Goal: Task Accomplishment & Management: Complete application form

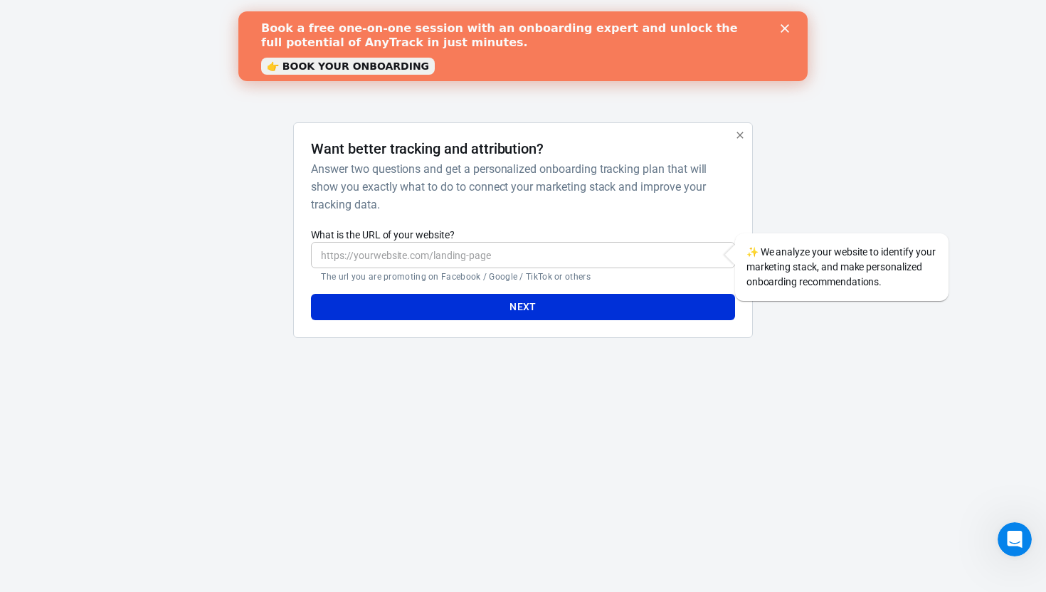
click at [787, 29] on icon "Close" at bounding box center [784, 28] width 9 height 9
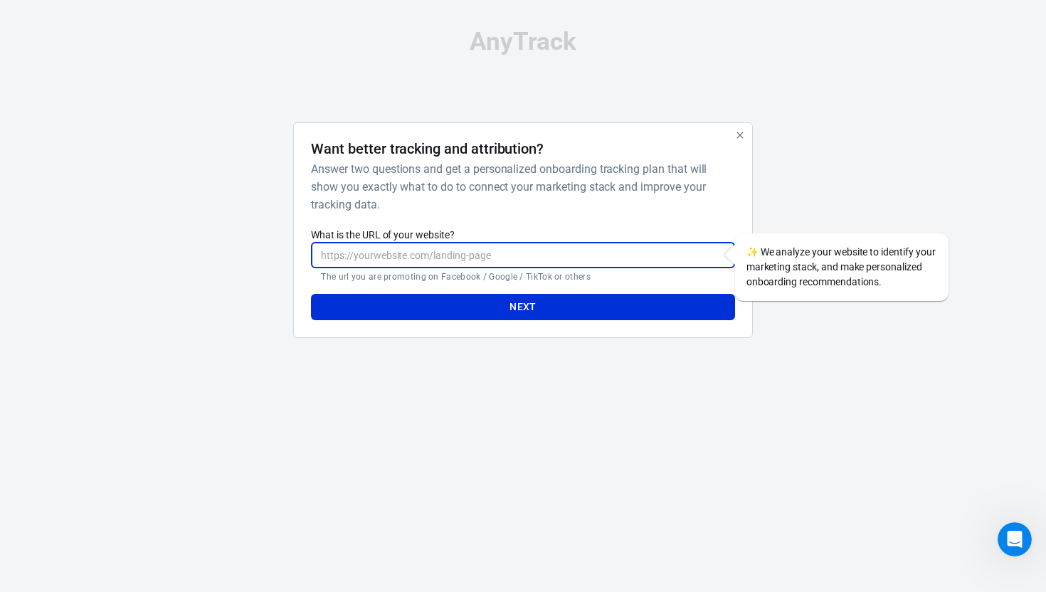
click at [534, 256] on input "What is the URL of your website?" at bounding box center [522, 255] width 423 height 26
click at [542, 256] on input "What is the URL of your website?" at bounding box center [522, 255] width 423 height 26
paste input "[URL][DOMAIN_NAME]"
type input "[URL][DOMAIN_NAME]"
click at [529, 311] on button "Next" at bounding box center [522, 307] width 423 height 26
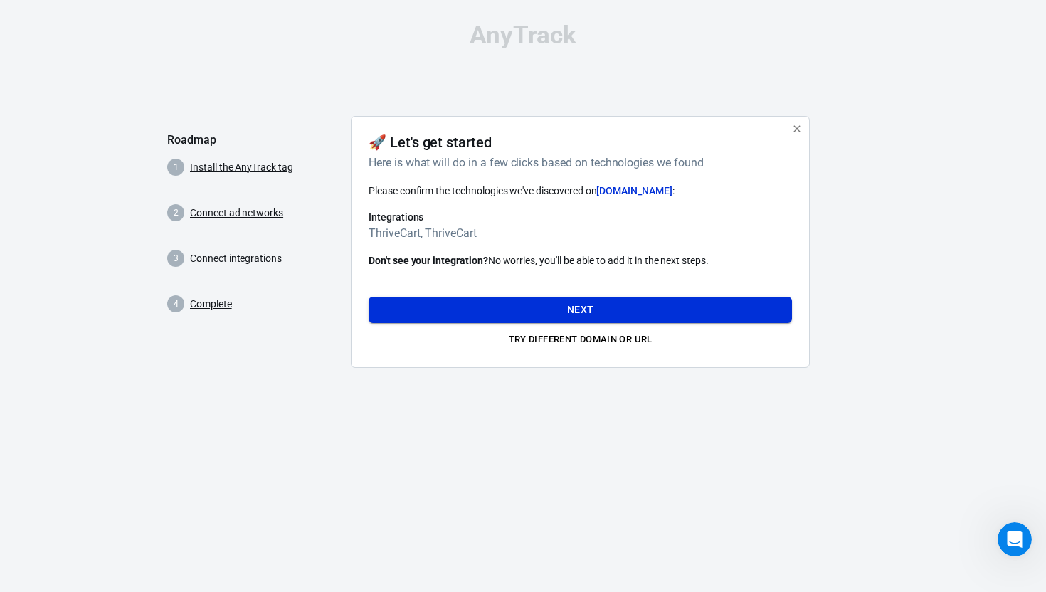
click at [592, 311] on button "Next" at bounding box center [580, 310] width 423 height 26
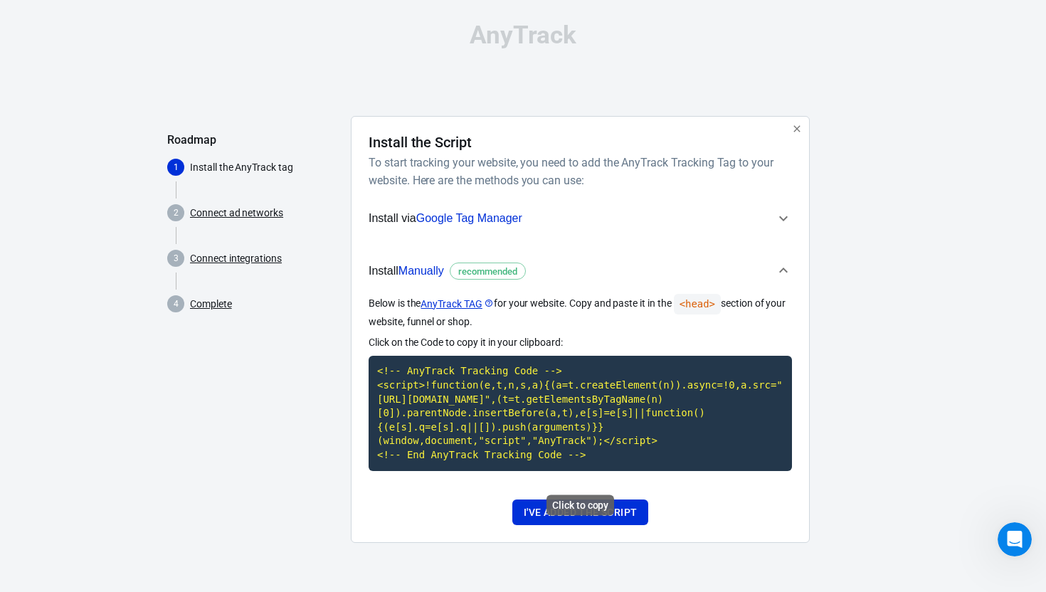
click at [529, 398] on code "<!-- AnyTrack Tracking Code --> <script>!function(e,t,n,s,a){(a=t.createElement…" at bounding box center [580, 413] width 423 height 115
click at [574, 526] on button "I've added the script" at bounding box center [580, 512] width 136 height 26
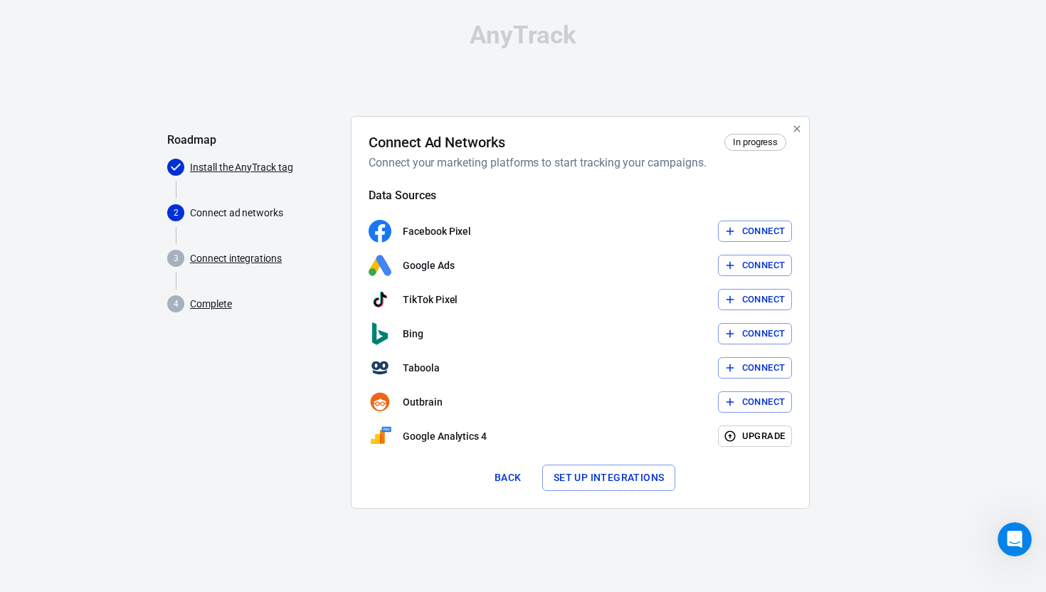
click at [737, 233] on button "Connect" at bounding box center [755, 232] width 75 height 22
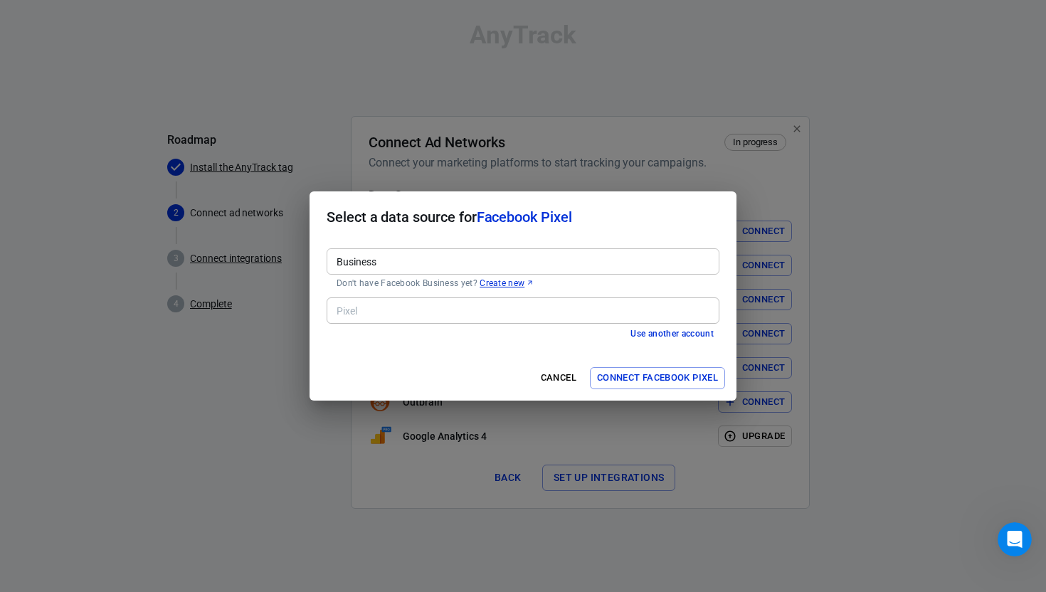
click at [450, 258] on input "Business" at bounding box center [522, 262] width 382 height 18
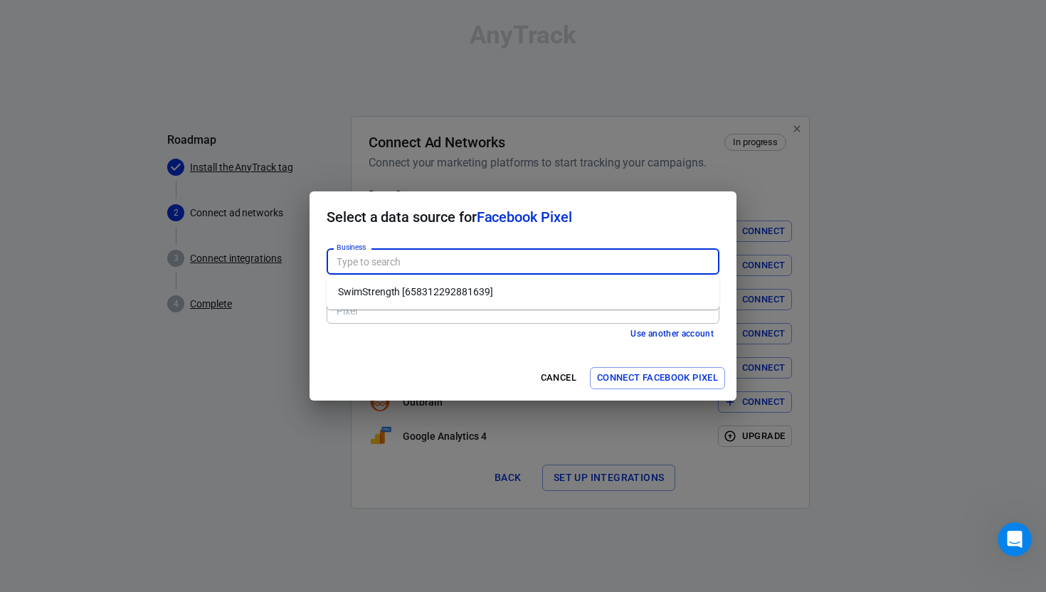
click at [443, 294] on li "SwimStrength [658312292881639]" at bounding box center [523, 291] width 393 height 23
type input "SwimStrength [658312292881639]"
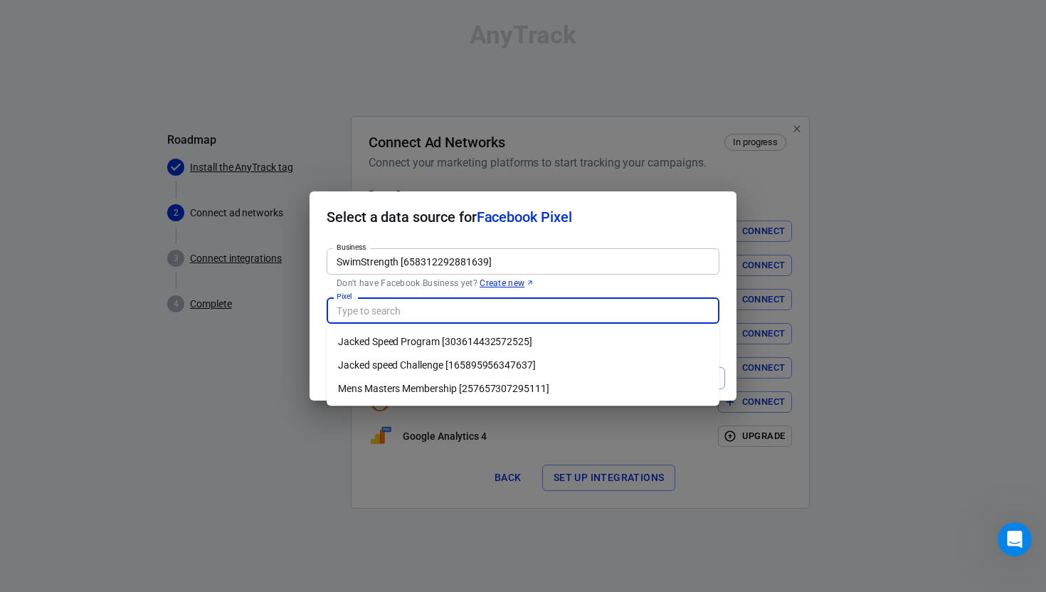
click at [440, 314] on input "Pixel" at bounding box center [522, 311] width 382 height 18
click at [463, 292] on div "Pixel Pixel" at bounding box center [523, 309] width 393 height 35
click at [573, 282] on p "Don't have Facebook Business yet? Create new" at bounding box center [523, 282] width 373 height 11
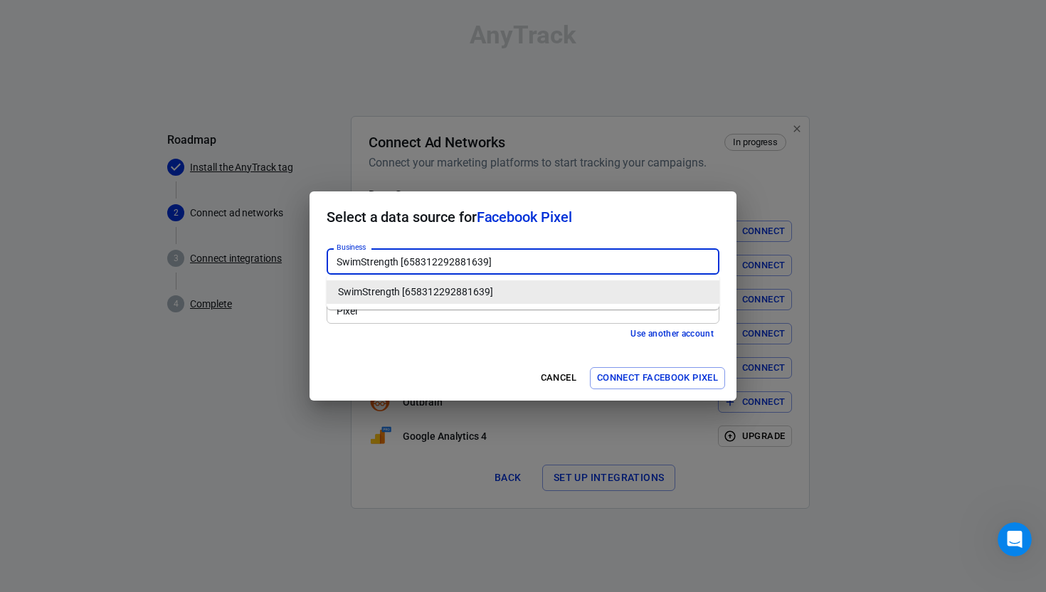
click at [570, 286] on li "SwimStrength [658312292881639]" at bounding box center [523, 291] width 393 height 23
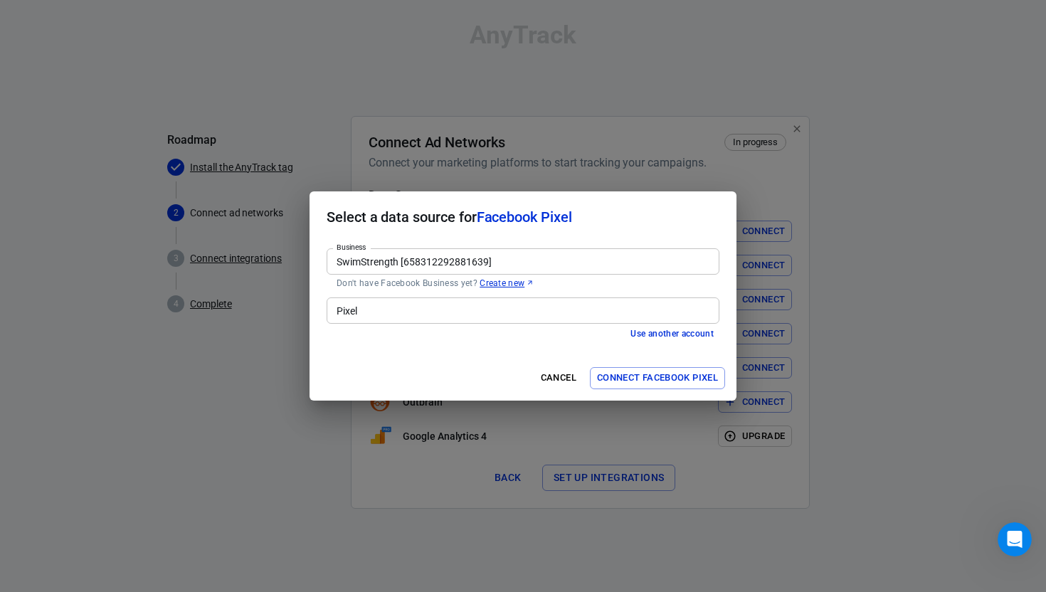
click at [572, 216] on span "Facebook Pixel" at bounding box center [524, 216] width 95 height 17
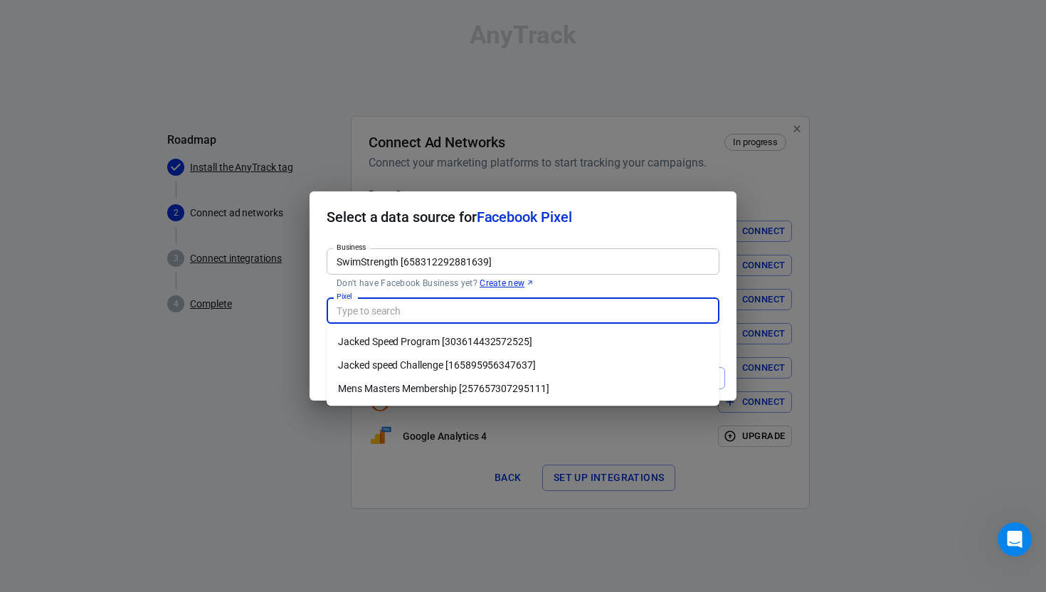
click at [502, 314] on input "Pixel" at bounding box center [522, 311] width 382 height 18
click at [582, 278] on p "Don't have Facebook Business yet? Create new" at bounding box center [523, 282] width 373 height 11
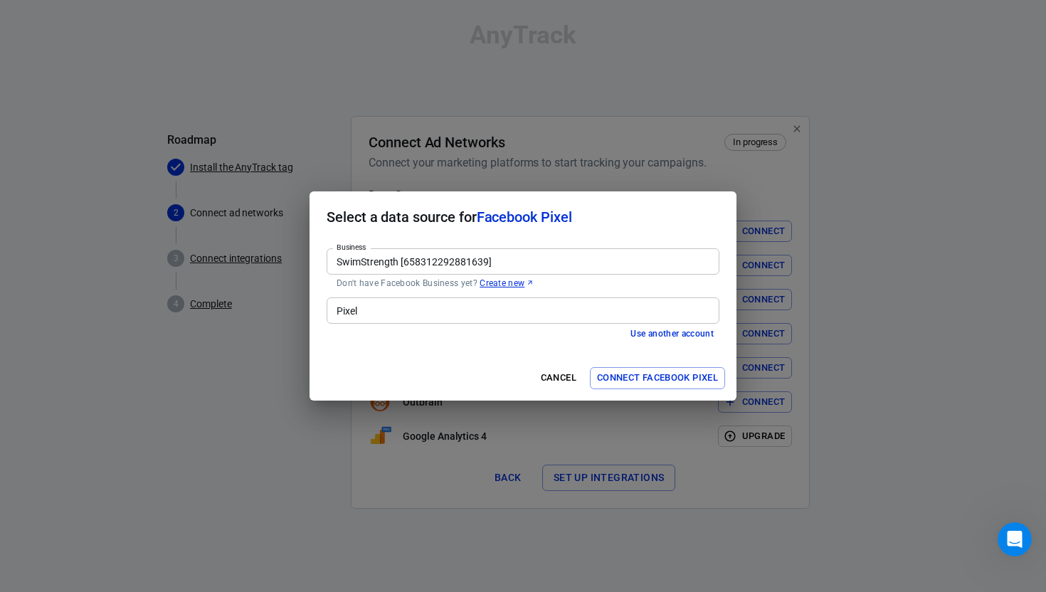
click at [501, 216] on span "Facebook Pixel" at bounding box center [524, 216] width 95 height 17
